Goal: Find specific page/section: Find specific page/section

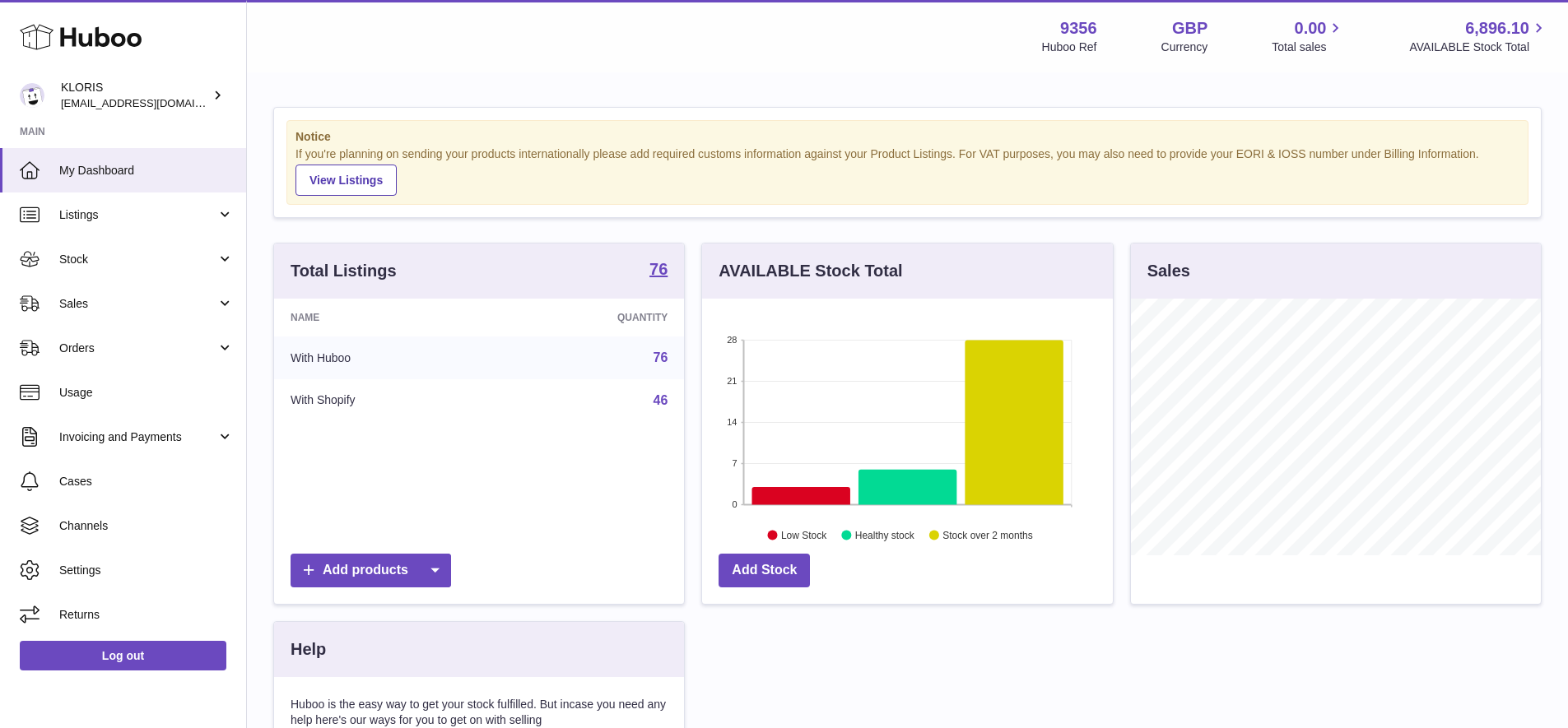
scroll to position [256, 411]
click at [100, 297] on span "Sales" at bounding box center [138, 305] width 157 height 16
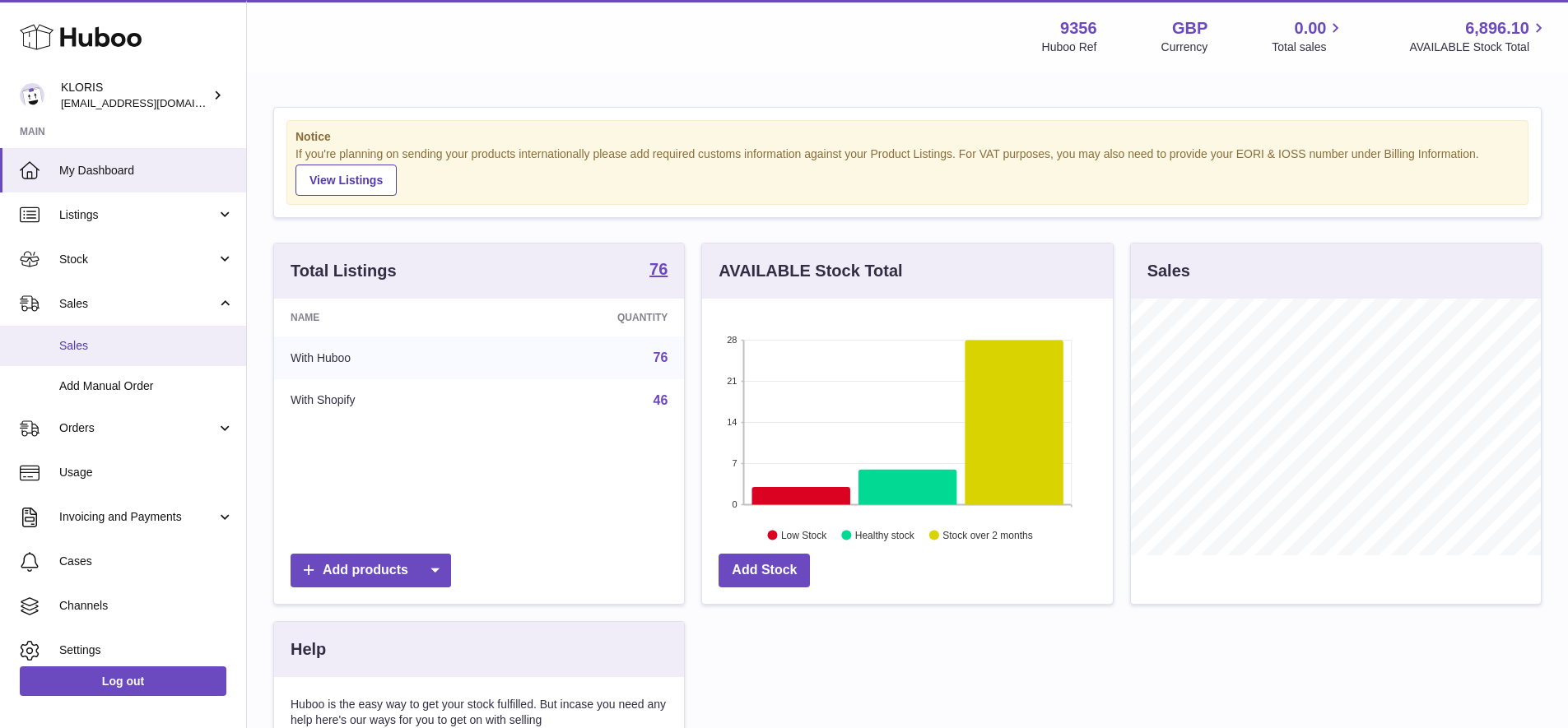
click at [98, 340] on span "Sales" at bounding box center [146, 346] width 175 height 16
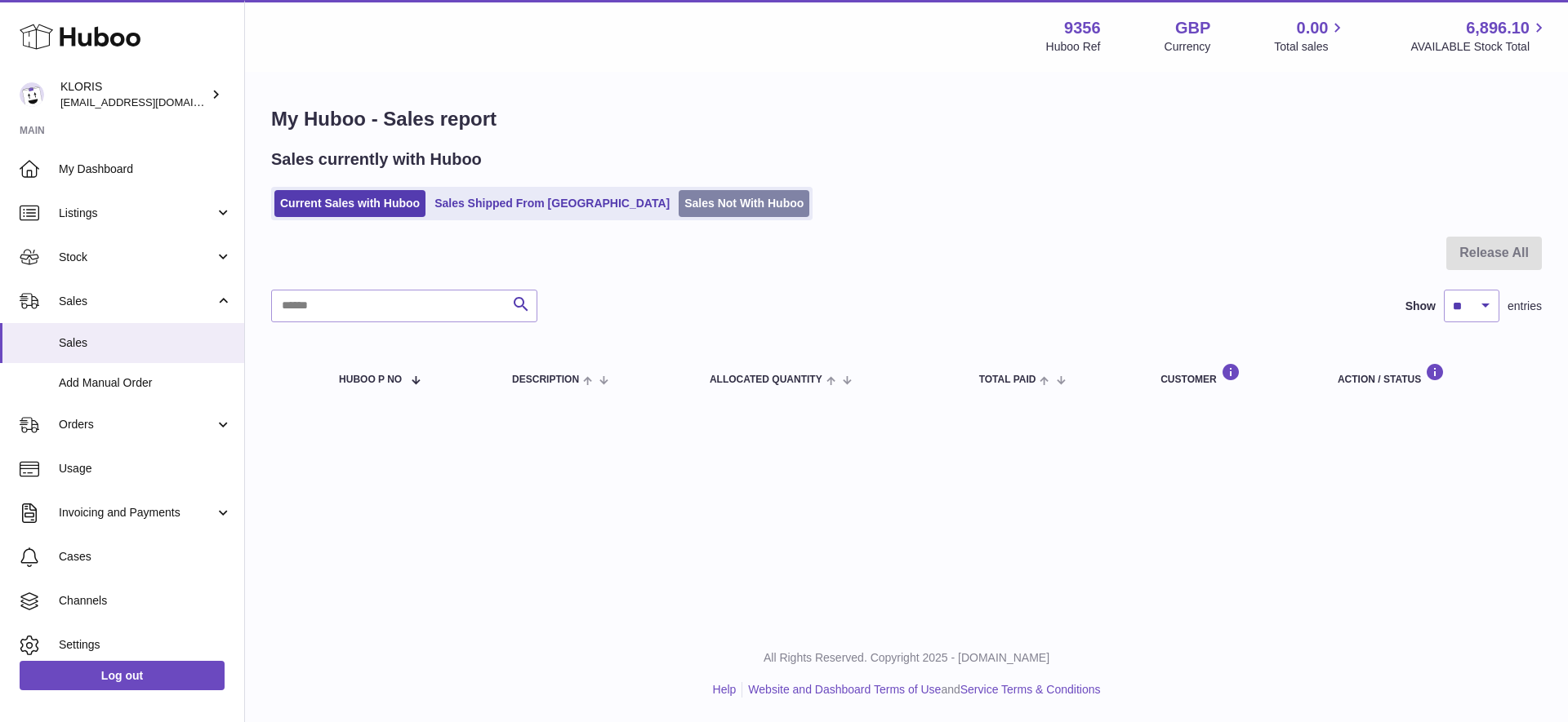
click at [678, 204] on link "Sales Not With Huboo" at bounding box center [744, 204] width 131 height 27
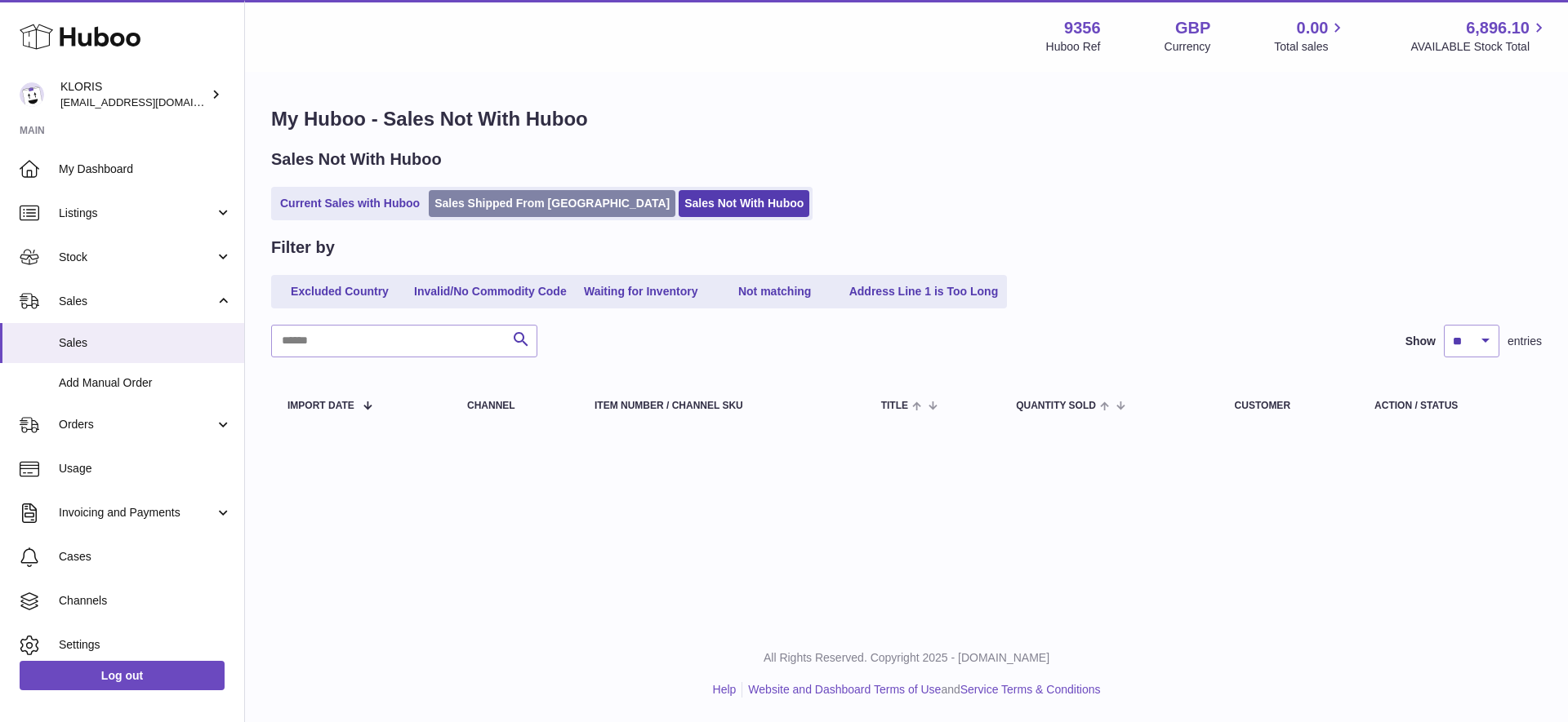
click at [516, 199] on link "Sales Shipped From Huboo" at bounding box center [552, 204] width 247 height 27
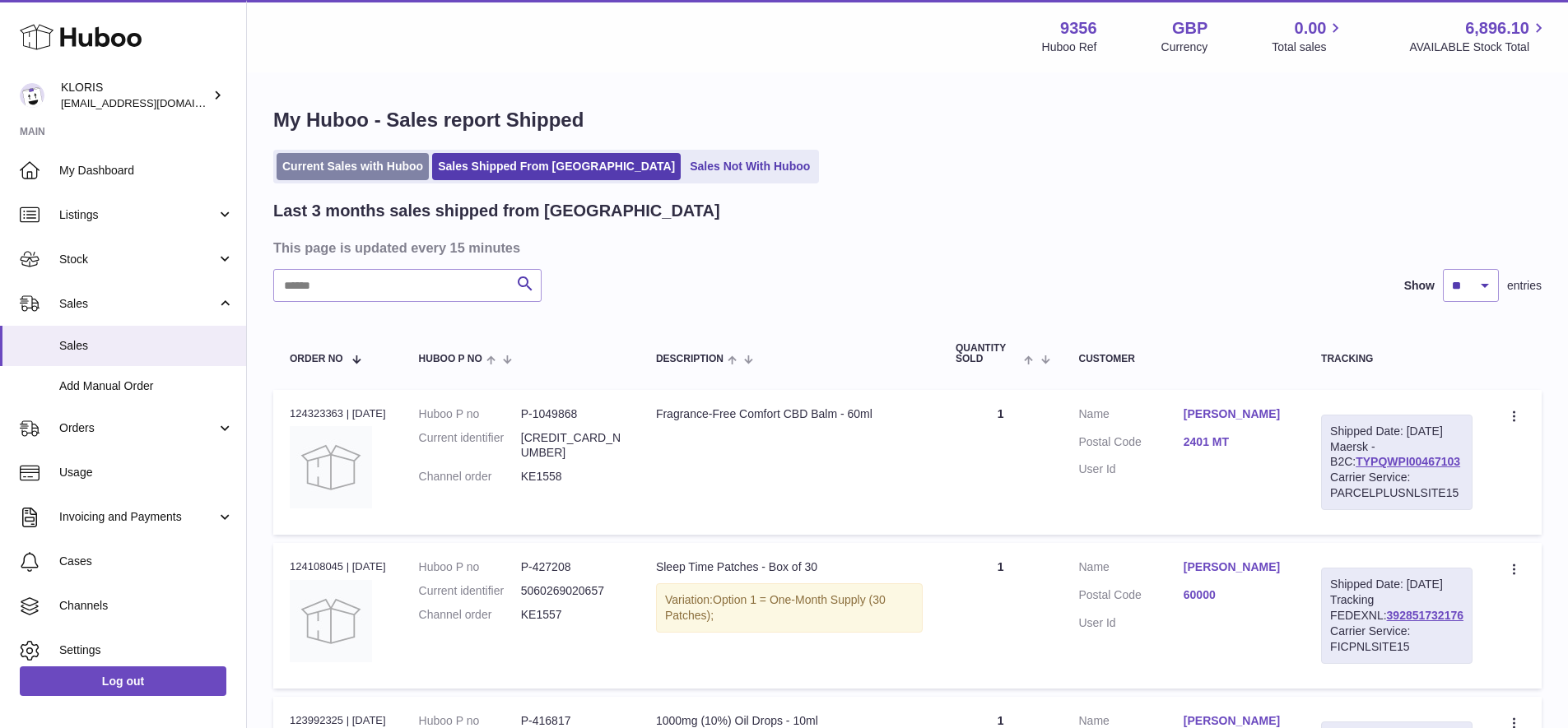
click at [367, 165] on link "Current Sales with Huboo" at bounding box center [353, 167] width 152 height 28
